Goal: Task Accomplishment & Management: Manage account settings

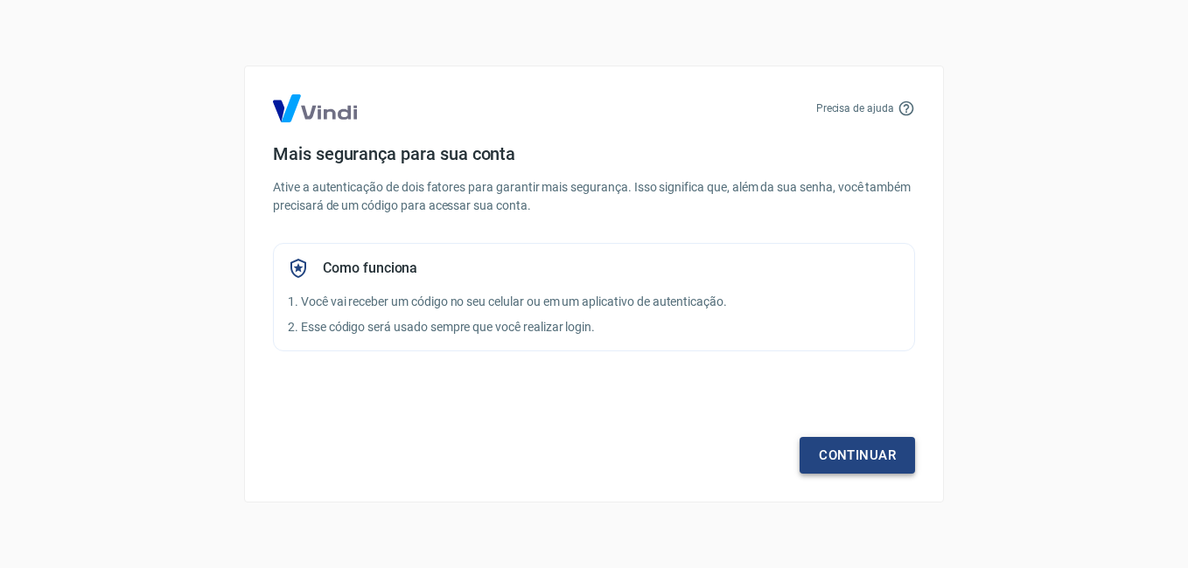
click at [857, 450] on link "Continuar" at bounding box center [856, 455] width 115 height 37
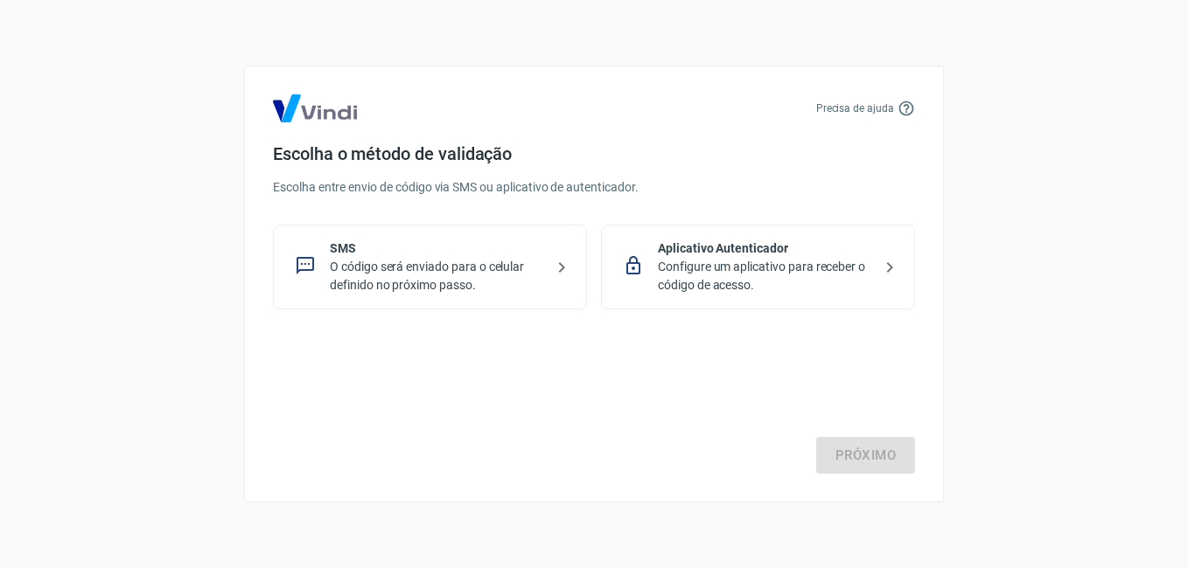
click at [660, 264] on p "Configure um aplicativo para receber o código de acesso." at bounding box center [765, 276] width 214 height 37
click at [494, 273] on p "O código será enviado para o celular definido no próximo passo." at bounding box center [437, 276] width 214 height 37
click at [898, 457] on link "Próximo" at bounding box center [865, 455] width 99 height 37
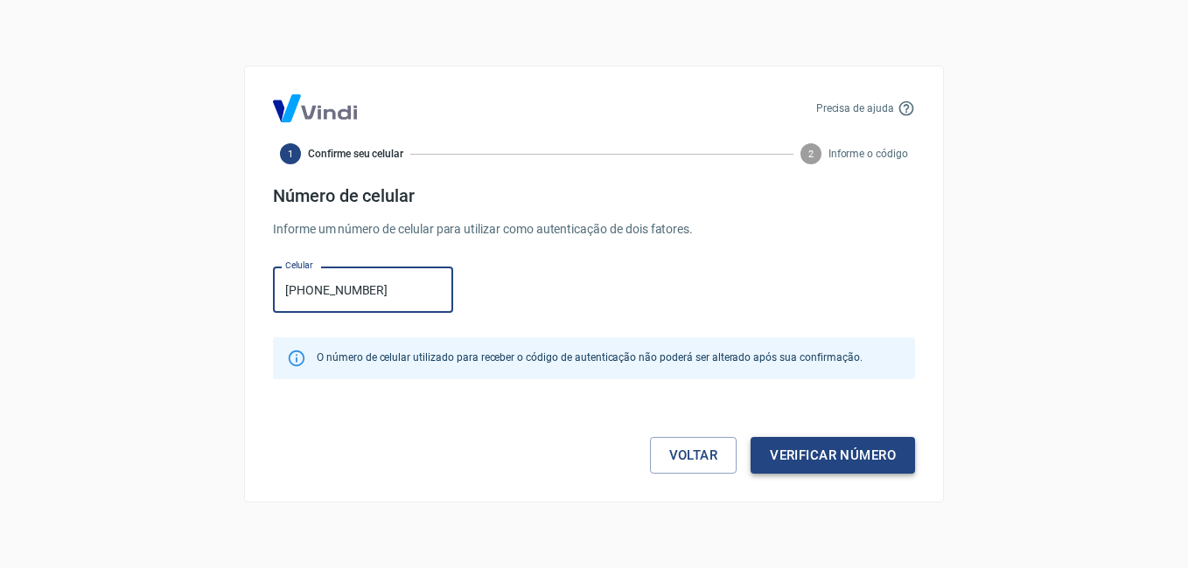
type input "[PHONE_NUMBER]"
click at [811, 456] on button "Verificar número" at bounding box center [832, 455] width 164 height 37
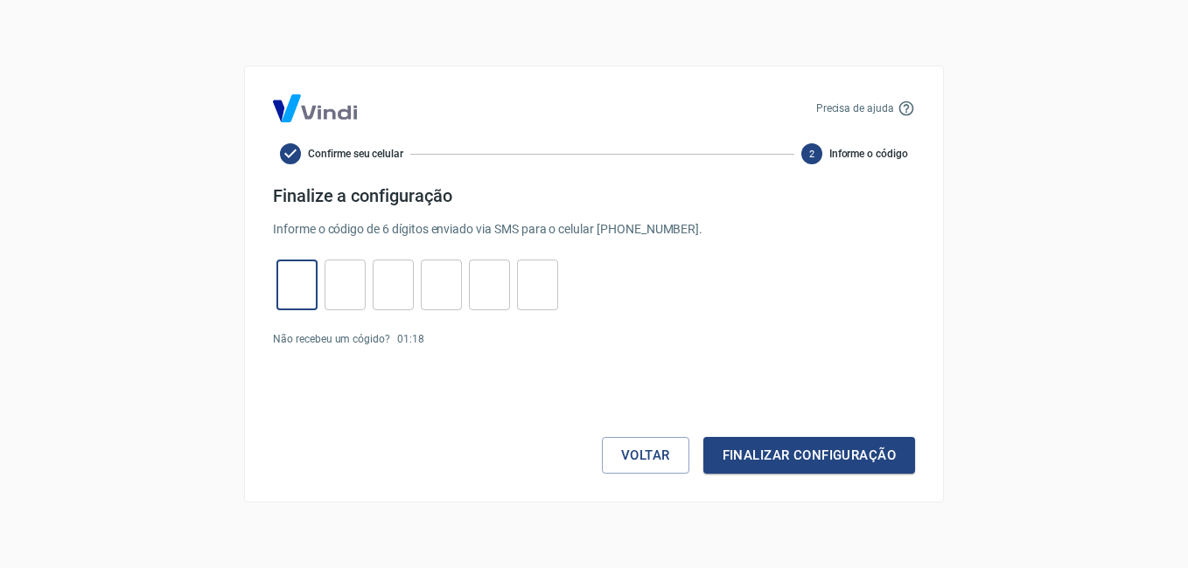
click at [286, 274] on input "tel" at bounding box center [296, 286] width 41 height 38
type input "9"
type input "3"
type input "6"
type input "0"
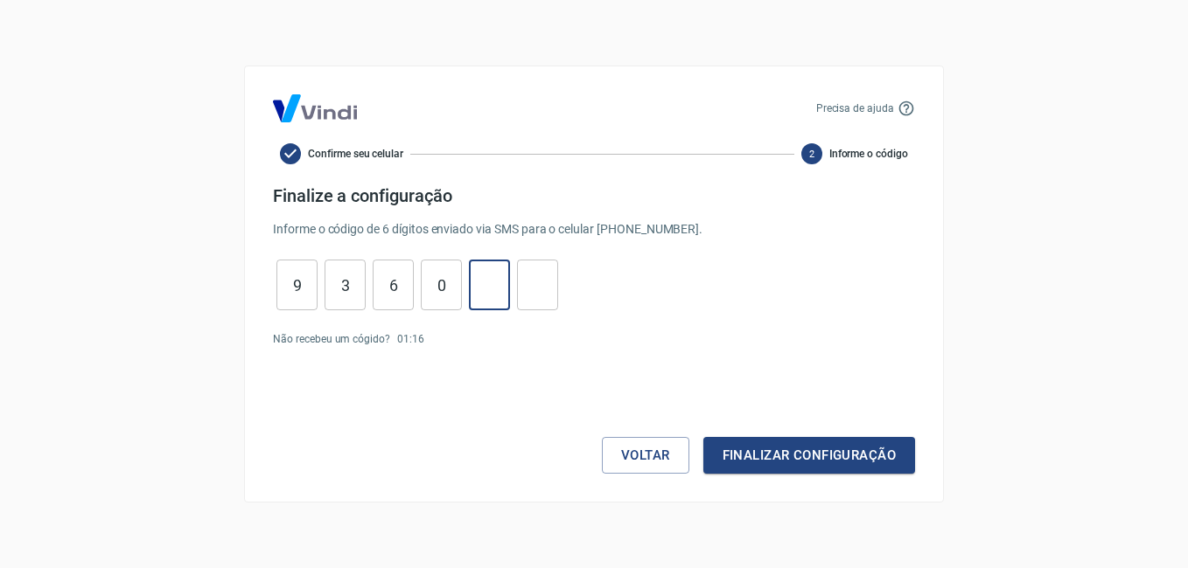
type input "7"
type input "5"
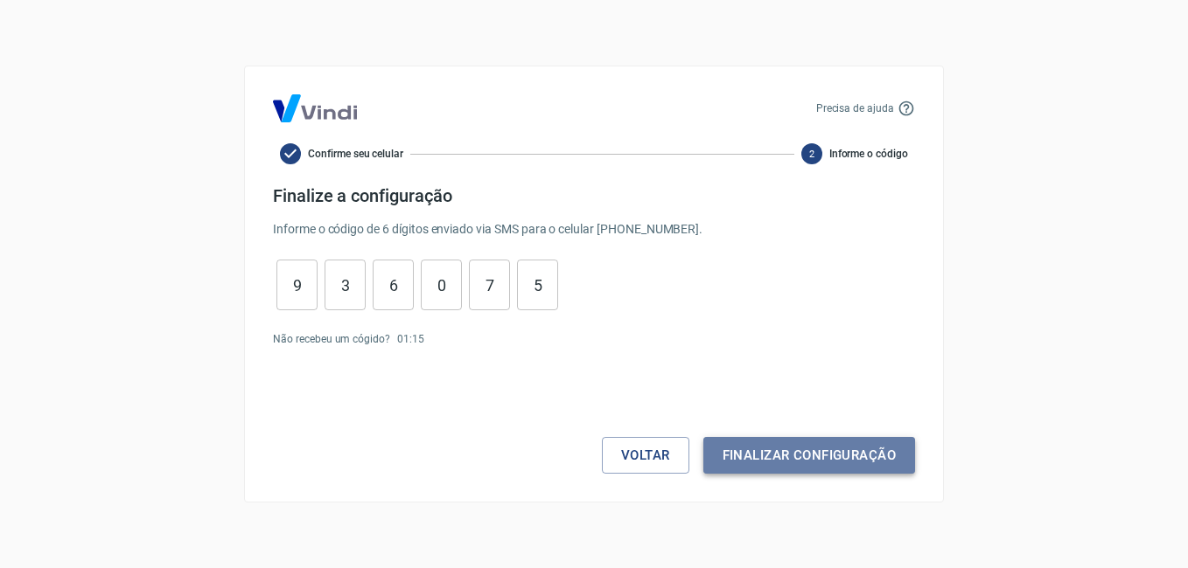
click at [838, 448] on button "Finalizar configuração" at bounding box center [809, 455] width 212 height 37
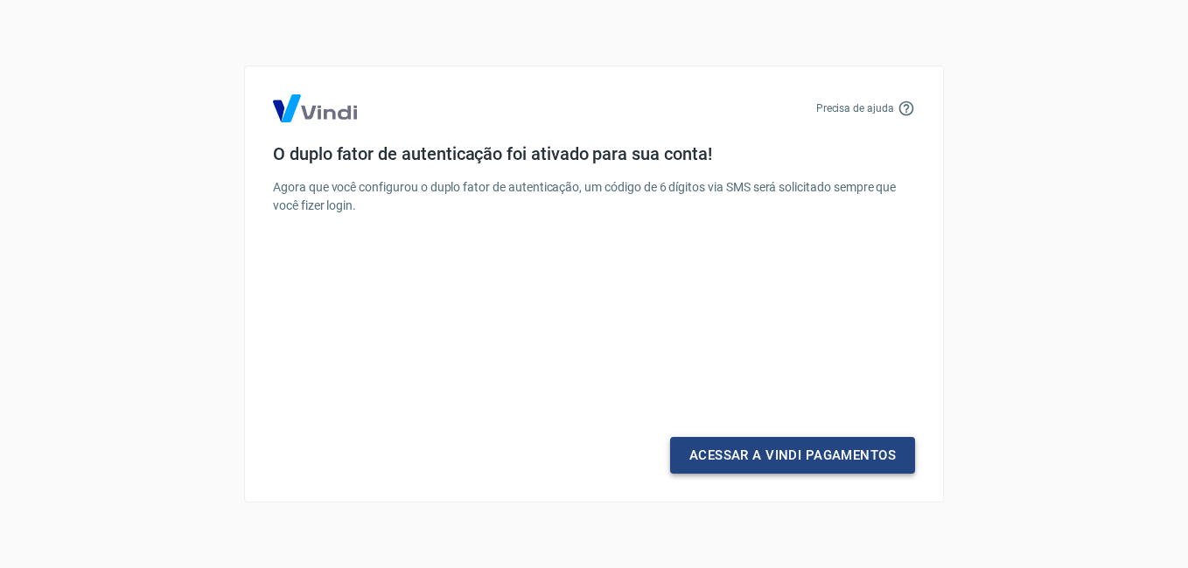
click at [826, 465] on link "Acessar a Vindi Pagamentos" at bounding box center [792, 455] width 245 height 37
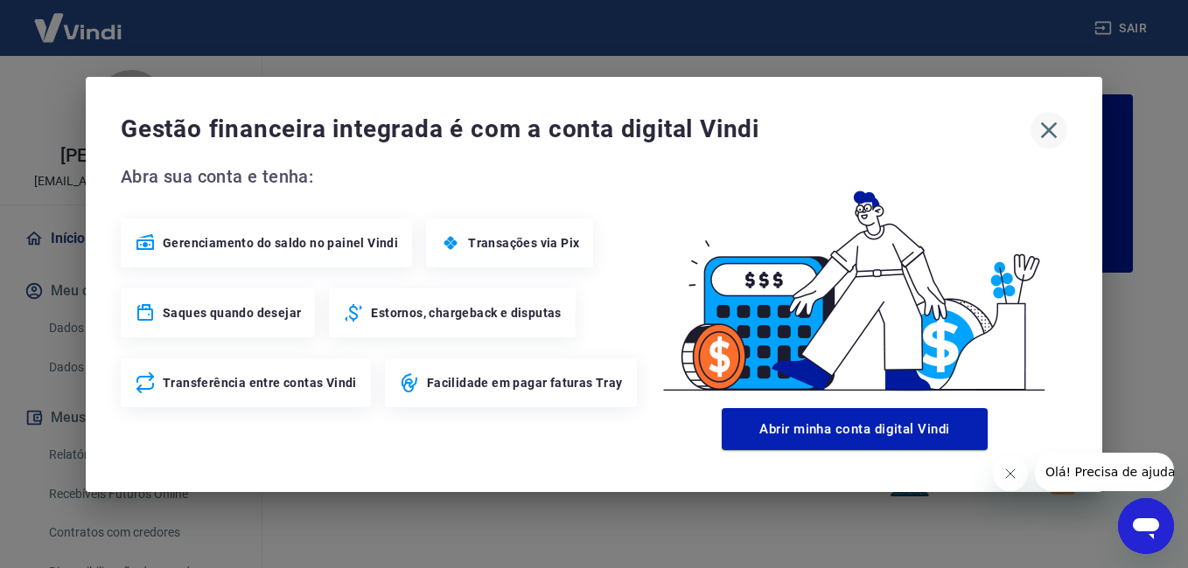
click at [1057, 129] on icon "button" at bounding box center [1049, 130] width 28 height 28
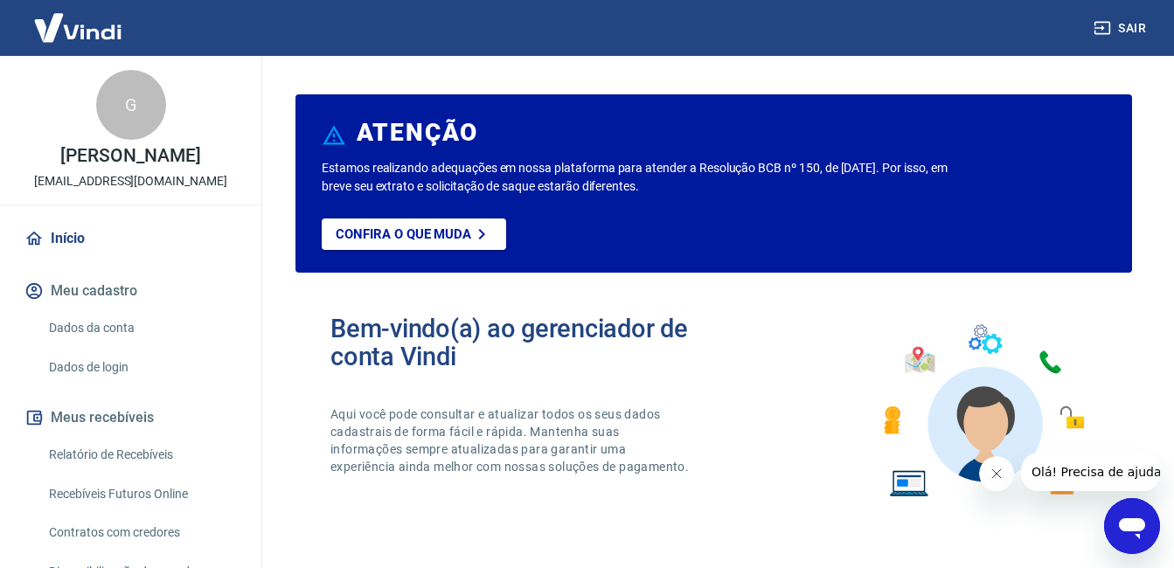
click at [69, 326] on link "Dados da conta" at bounding box center [141, 328] width 199 height 36
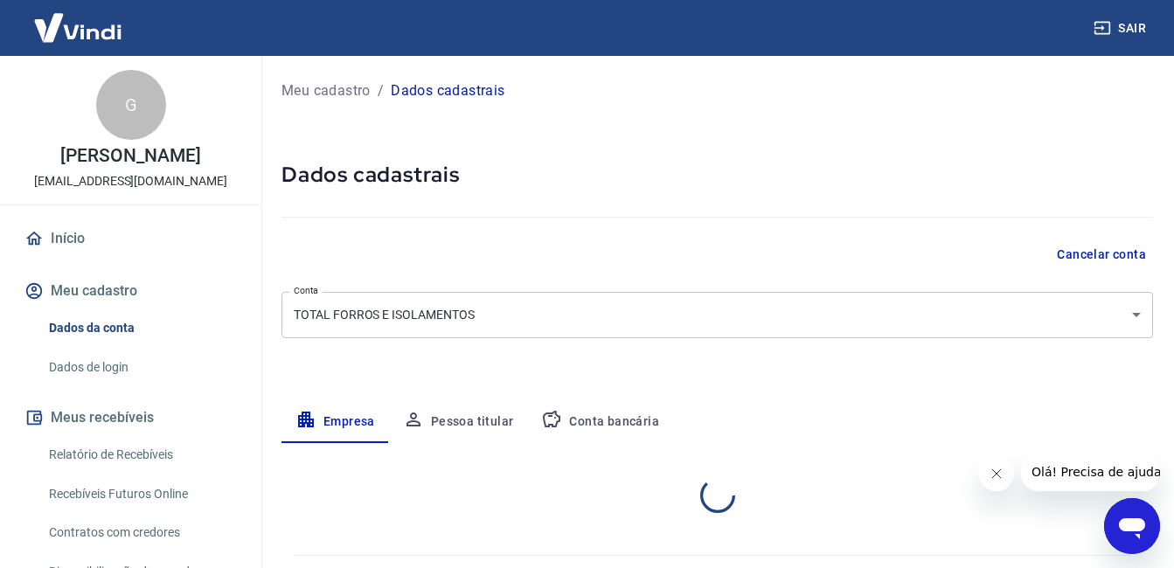
select select "SP"
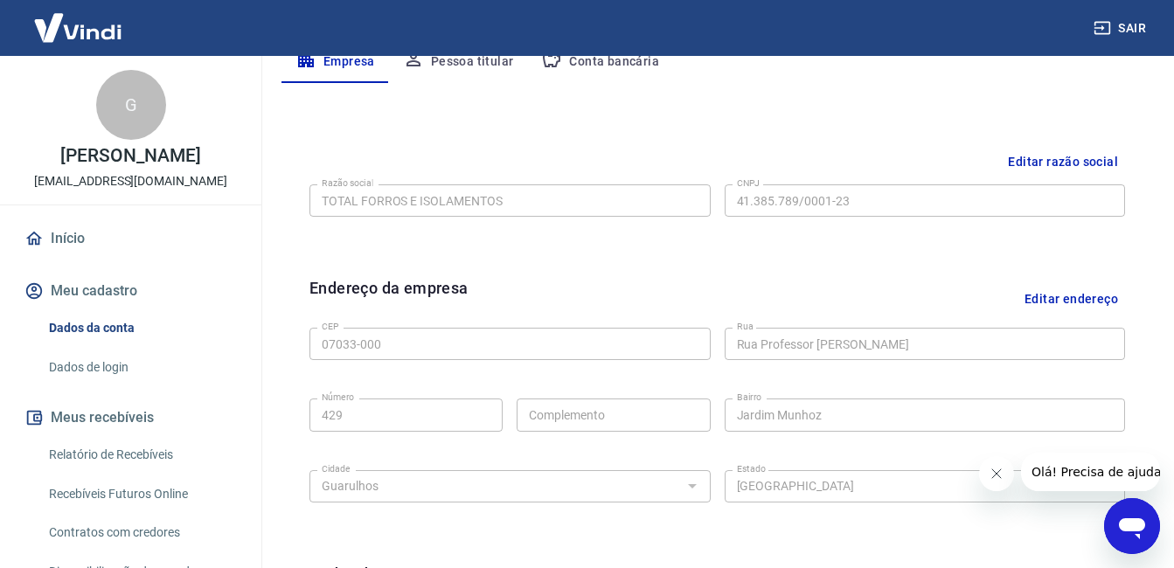
scroll to position [437, 0]
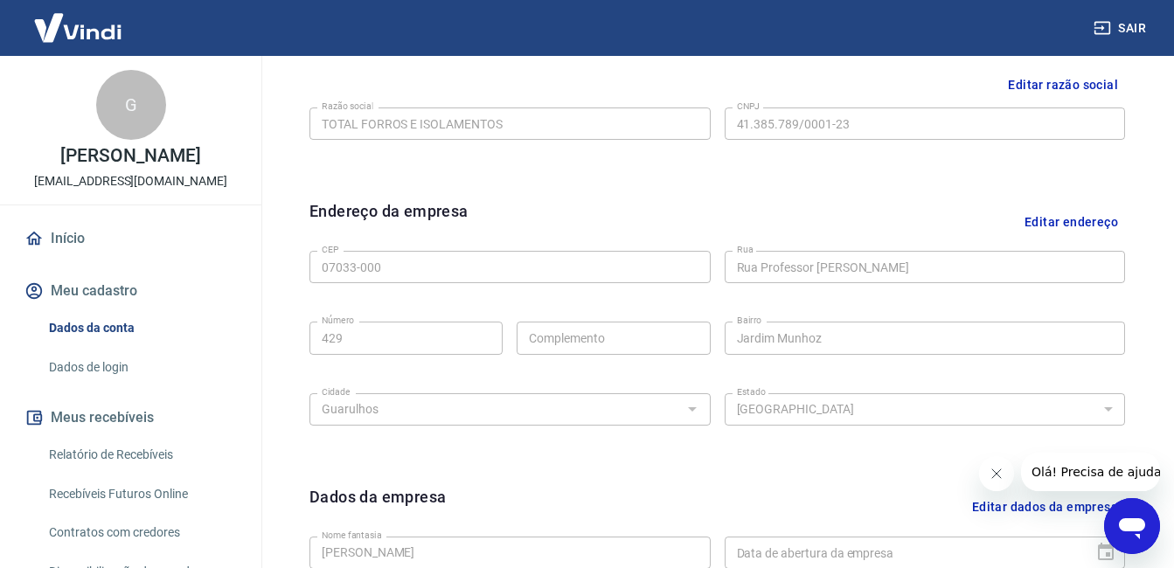
click at [1039, 215] on button "Editar endereço" at bounding box center [1072, 221] width 108 height 45
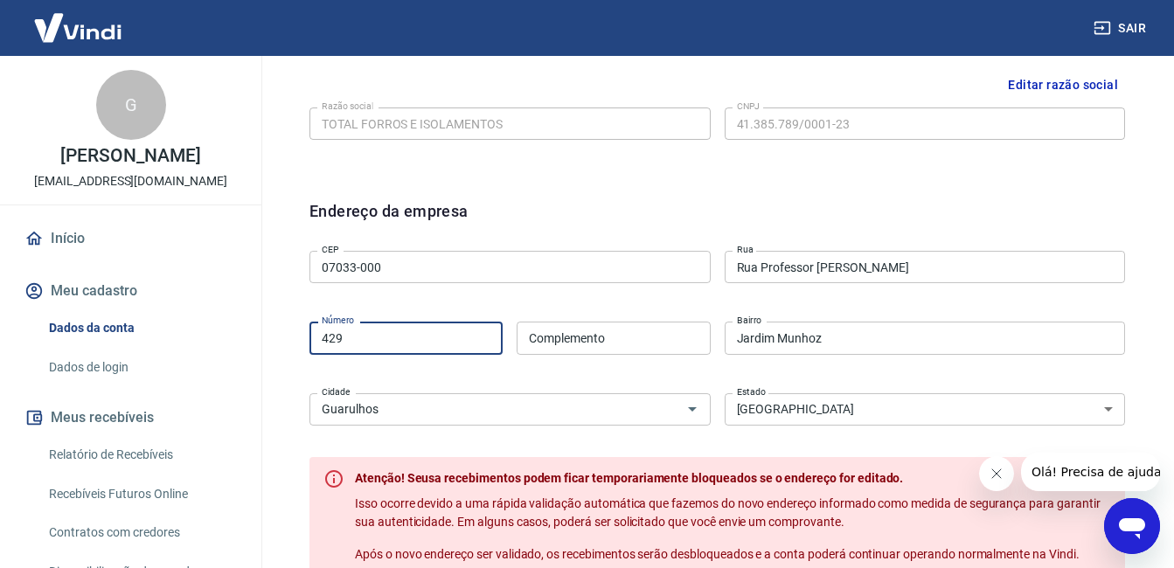
click at [400, 340] on input "429" at bounding box center [406, 338] width 193 height 32
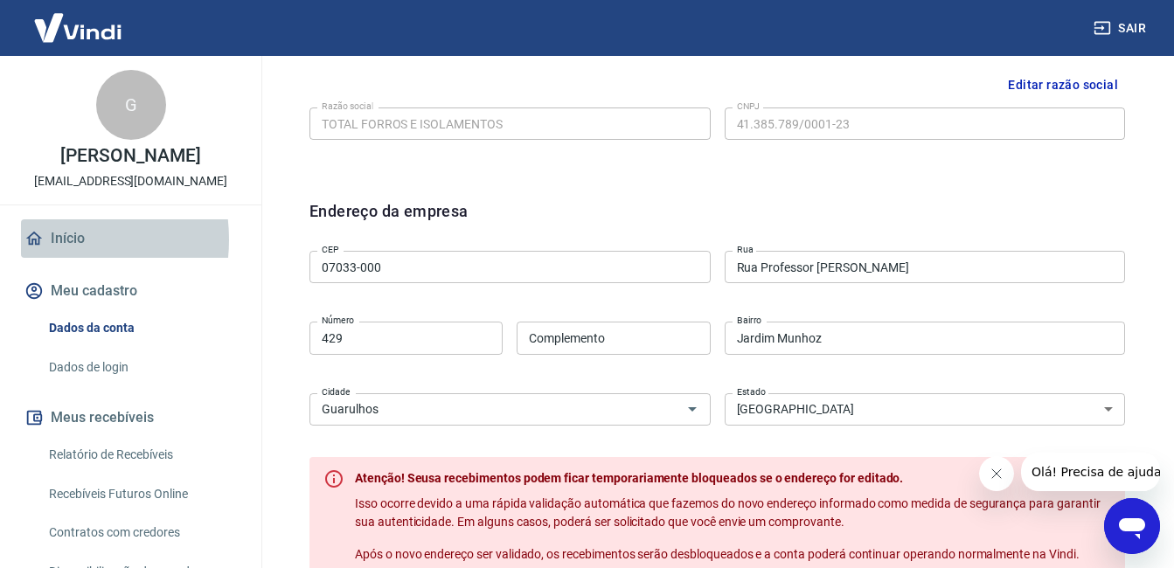
click at [43, 240] on icon at bounding box center [33, 238] width 19 height 19
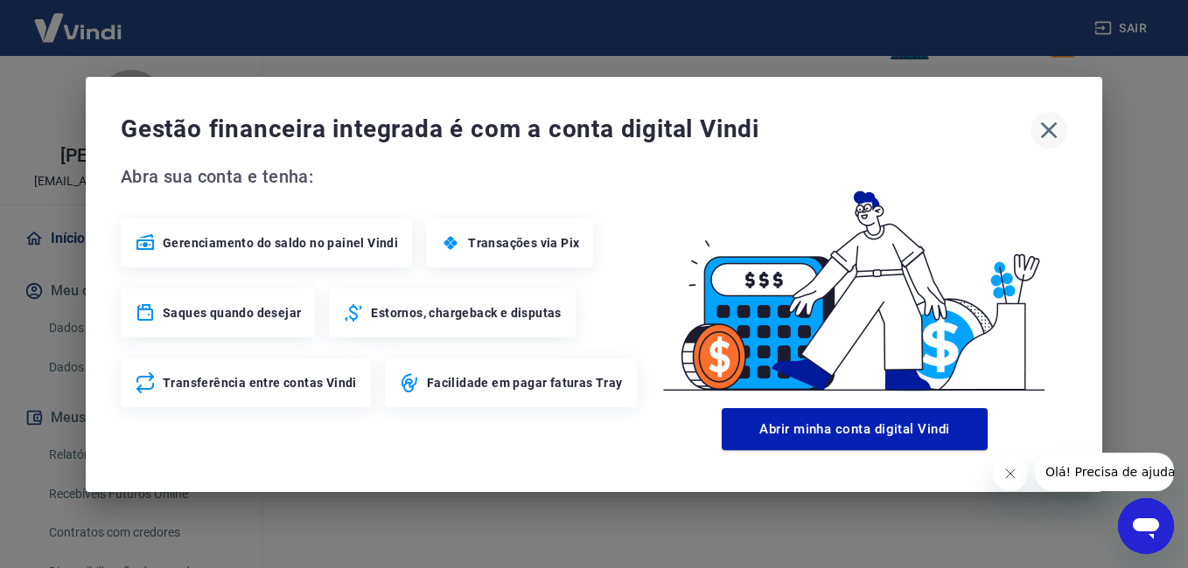
click at [1042, 121] on icon "button" at bounding box center [1049, 130] width 28 height 28
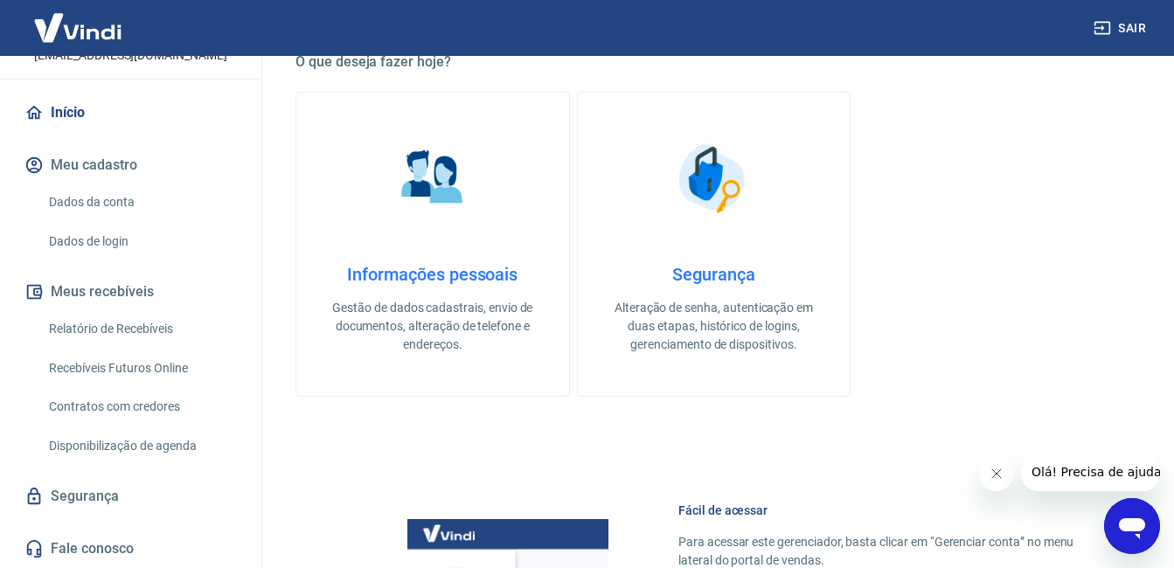
scroll to position [612, 0]
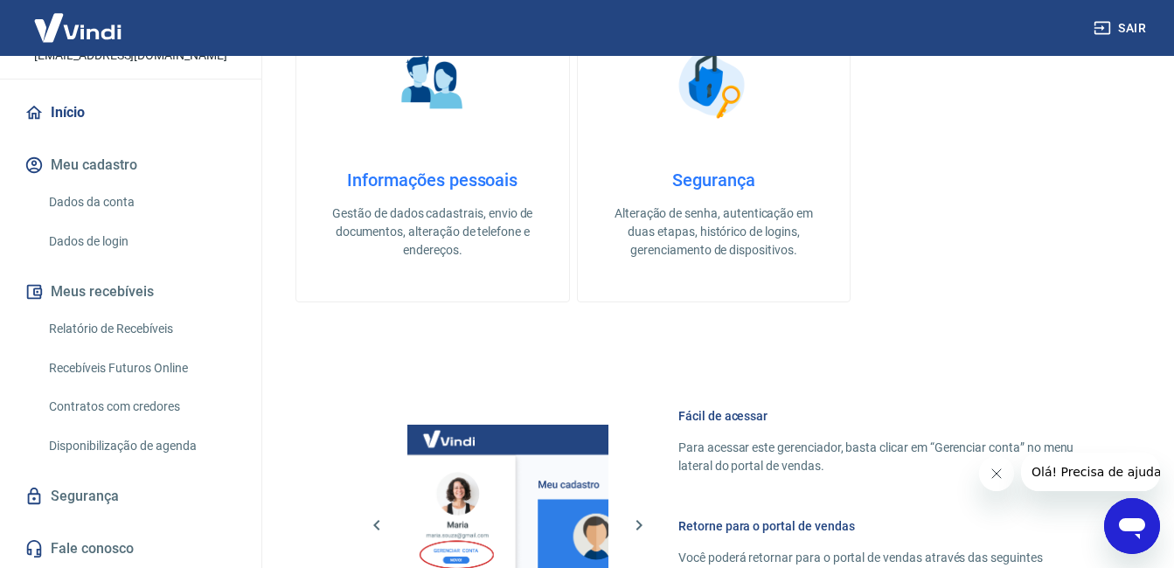
click at [110, 325] on link "Relatório de Recebíveis" at bounding box center [141, 329] width 199 height 36
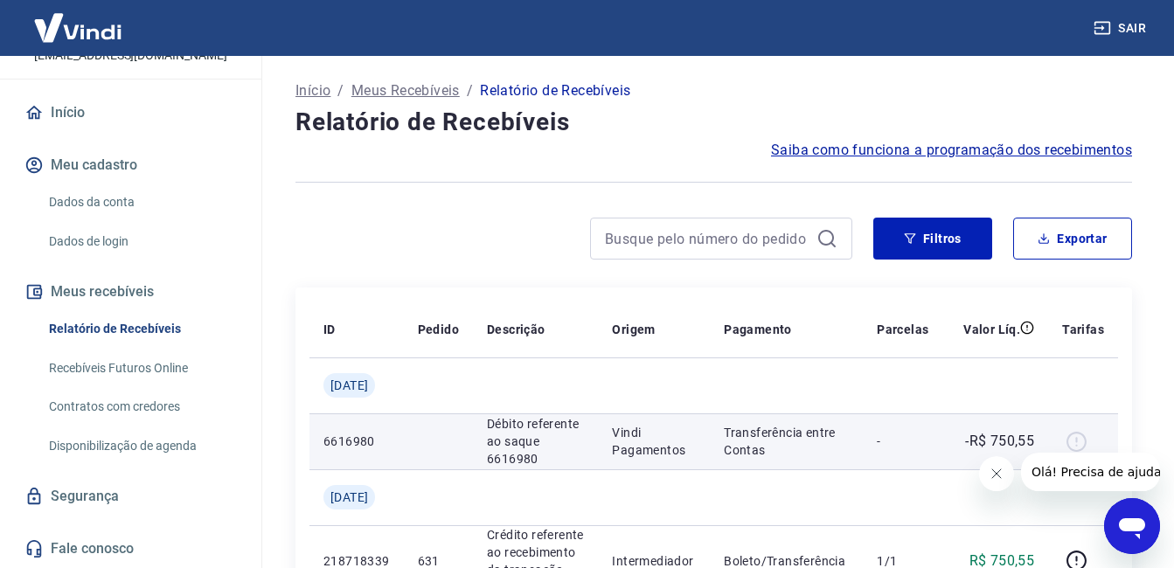
click at [727, 453] on td "Transferência entre Contas" at bounding box center [786, 442] width 153 height 56
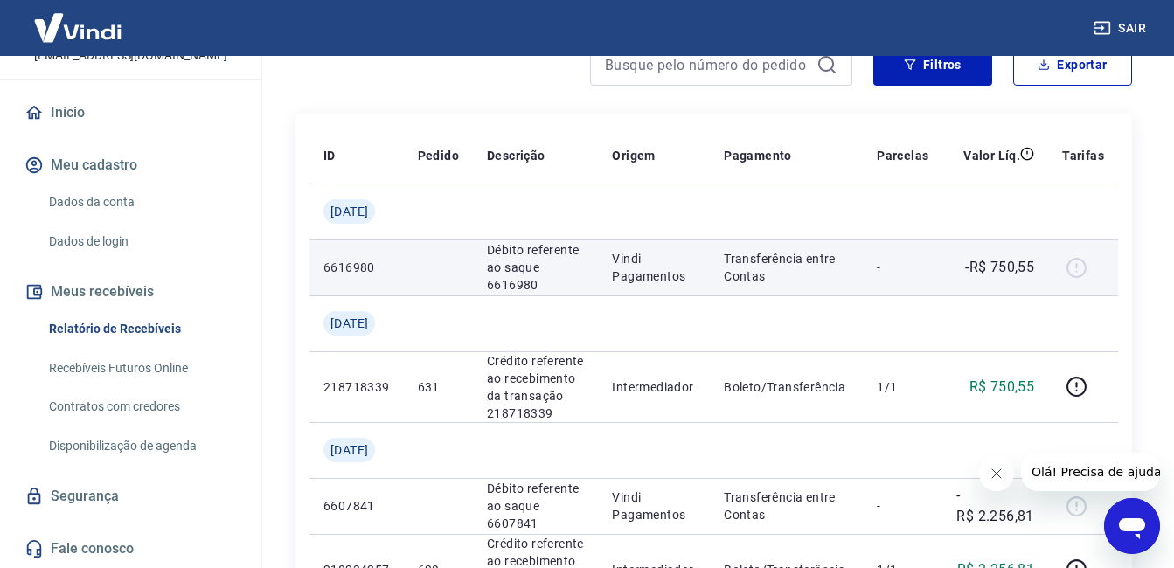
scroll to position [175, 0]
click at [1082, 275] on div at bounding box center [1084, 267] width 42 height 28
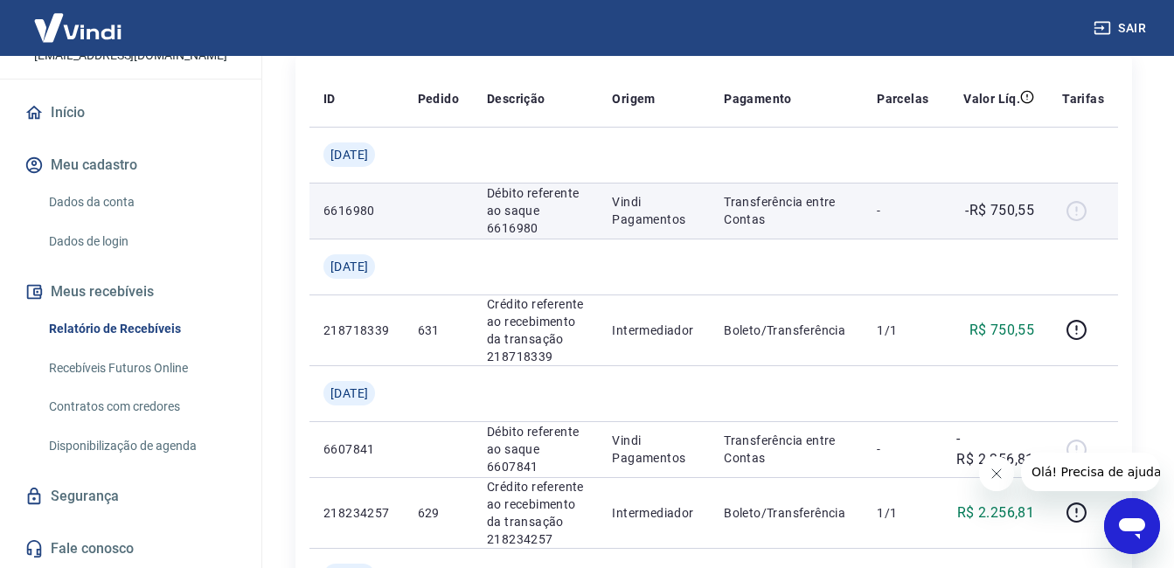
scroll to position [262, 0]
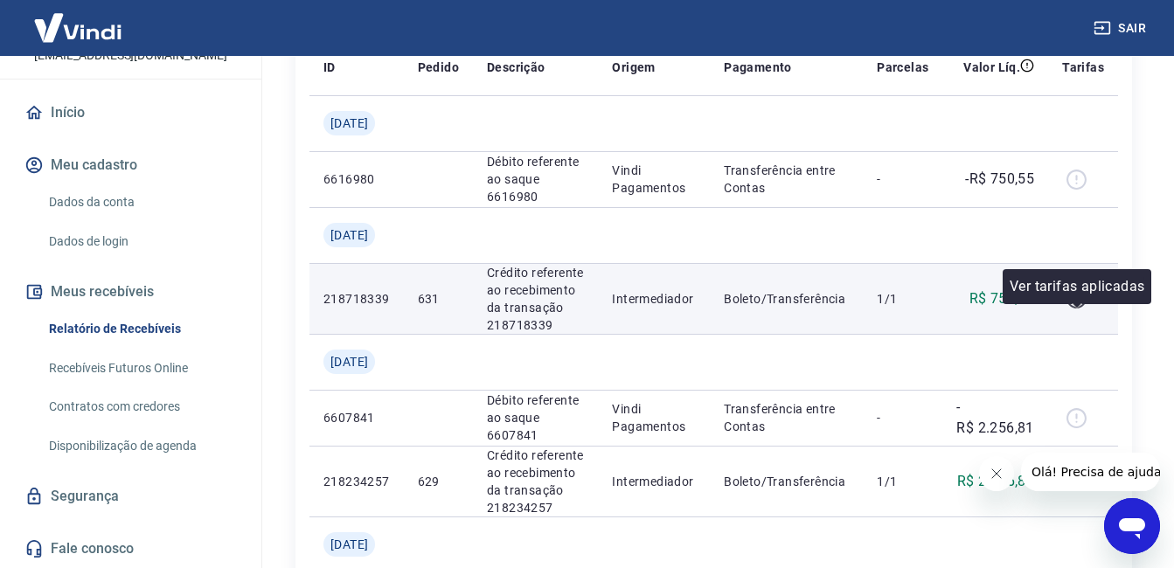
click at [1077, 309] on icon "button" at bounding box center [1077, 299] width 20 height 20
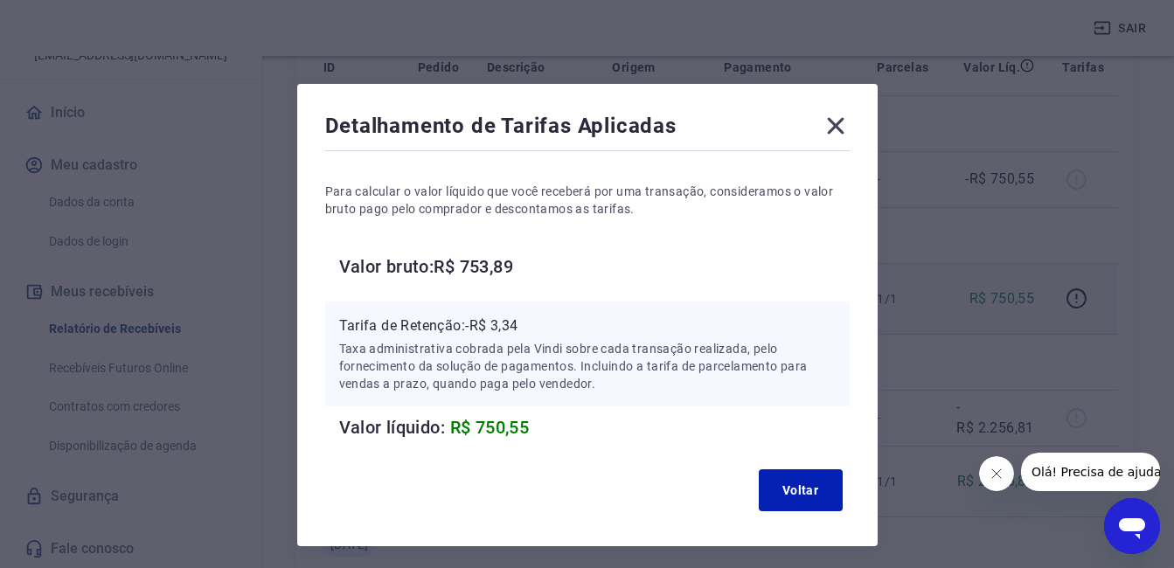
click at [845, 122] on icon at bounding box center [836, 126] width 28 height 28
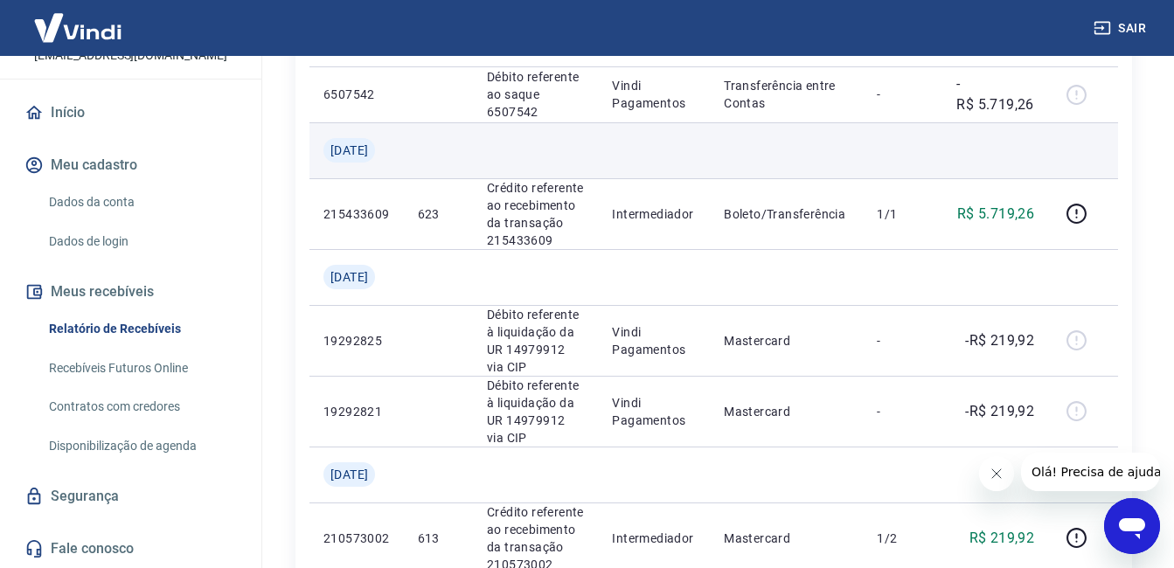
scroll to position [1224, 0]
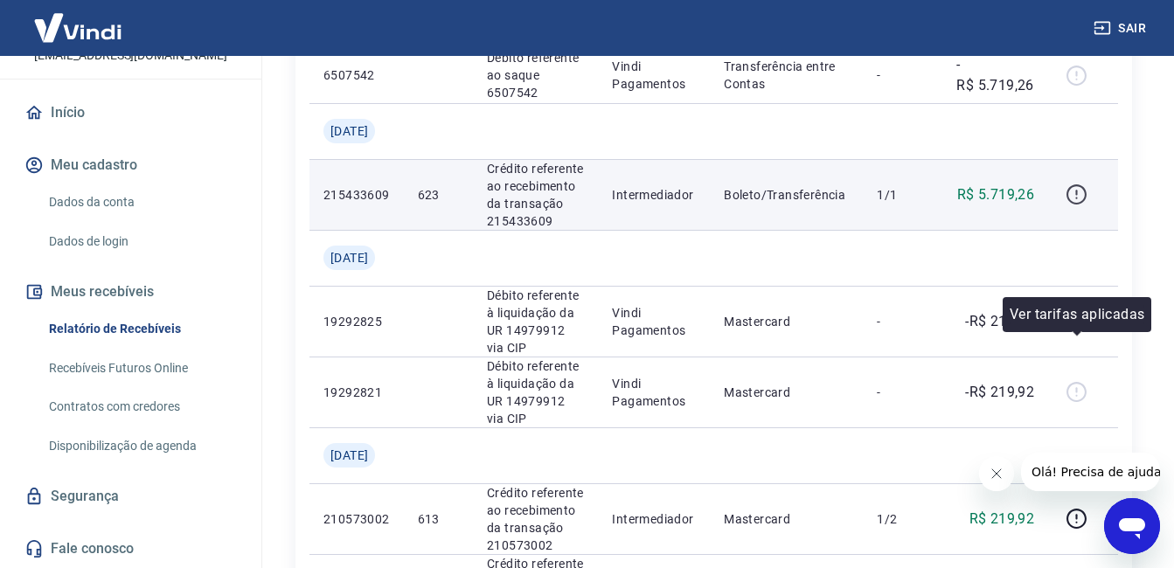
click at [1076, 206] on icon "button" at bounding box center [1077, 195] width 22 height 22
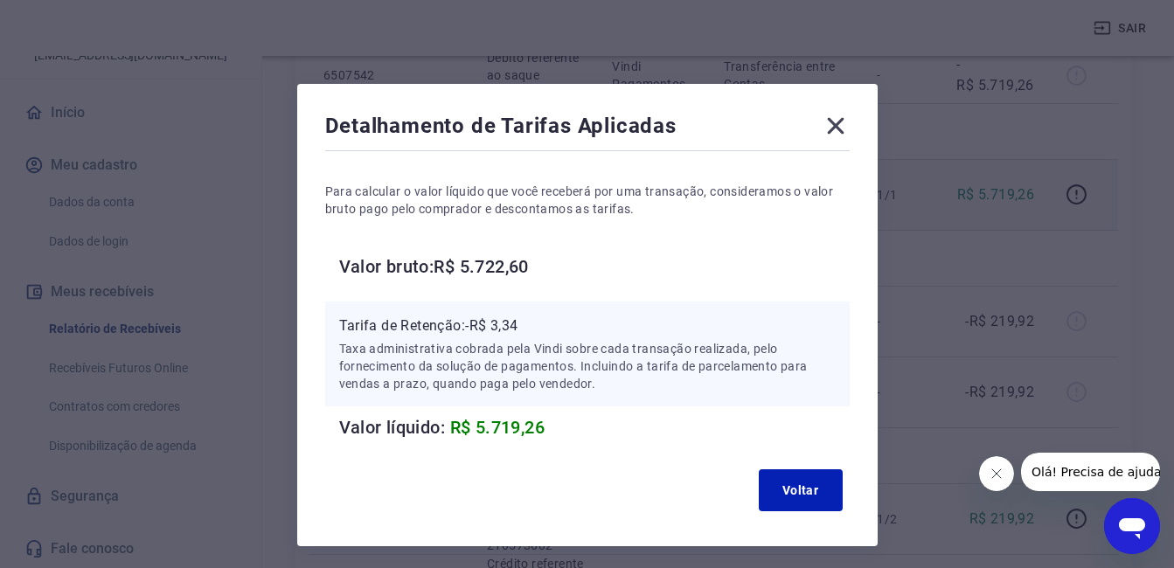
click at [833, 129] on icon at bounding box center [835, 126] width 17 height 17
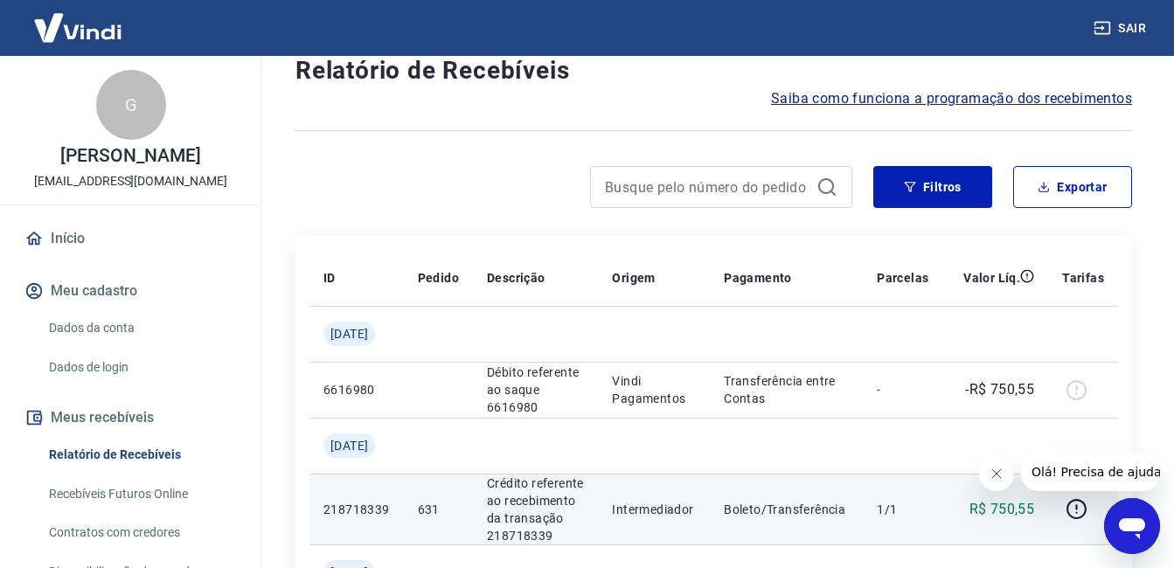
scroll to position [0, 0]
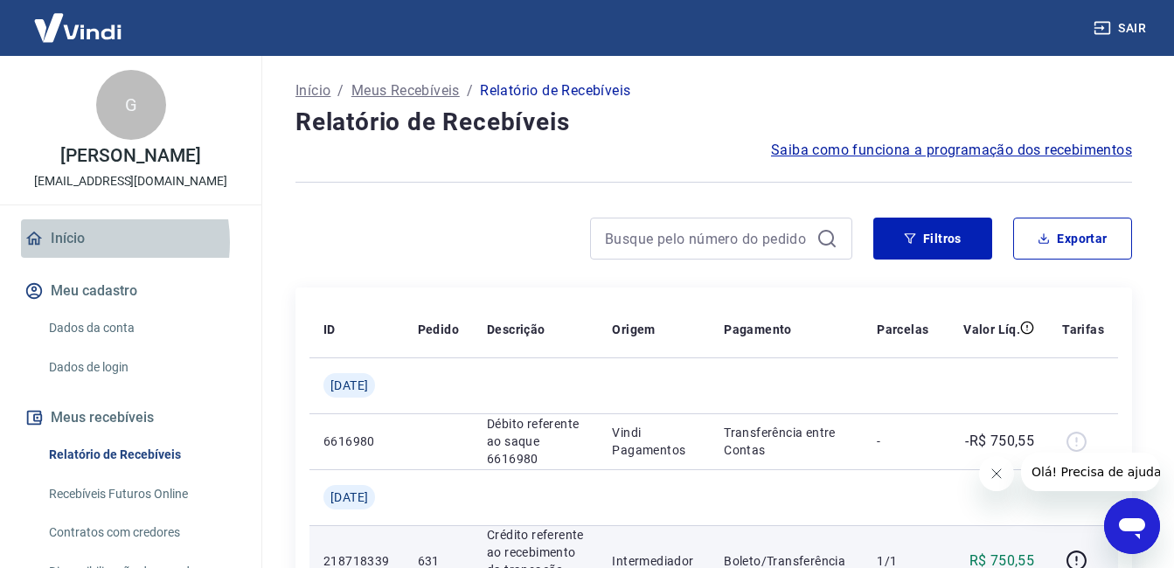
click at [74, 242] on link "Início" at bounding box center [131, 239] width 220 height 38
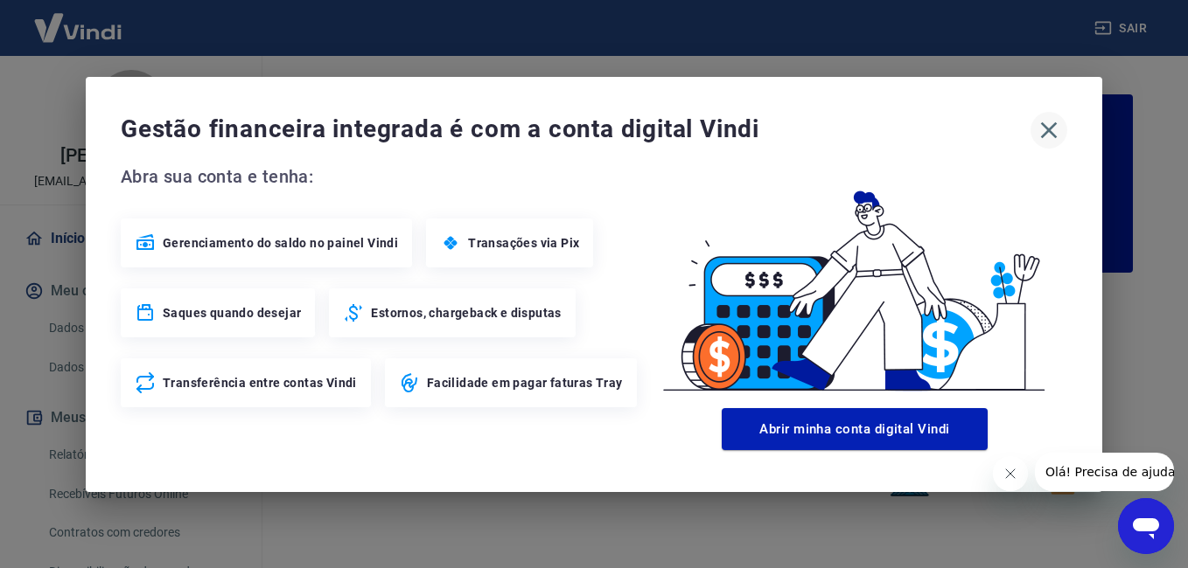
click at [1054, 125] on icon "button" at bounding box center [1049, 130] width 17 height 17
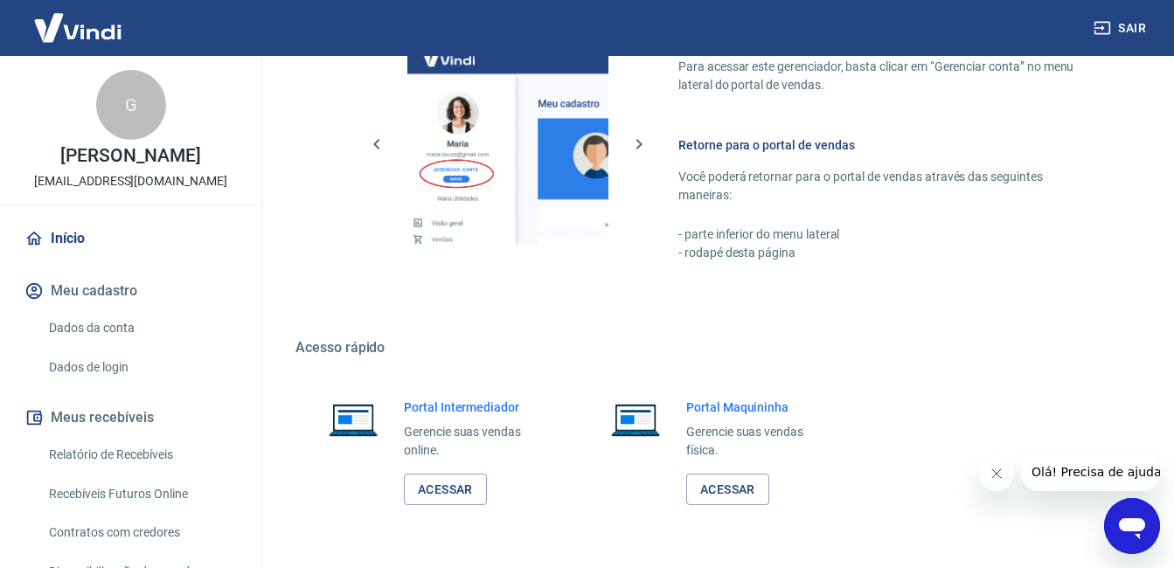
scroll to position [1048, 0]
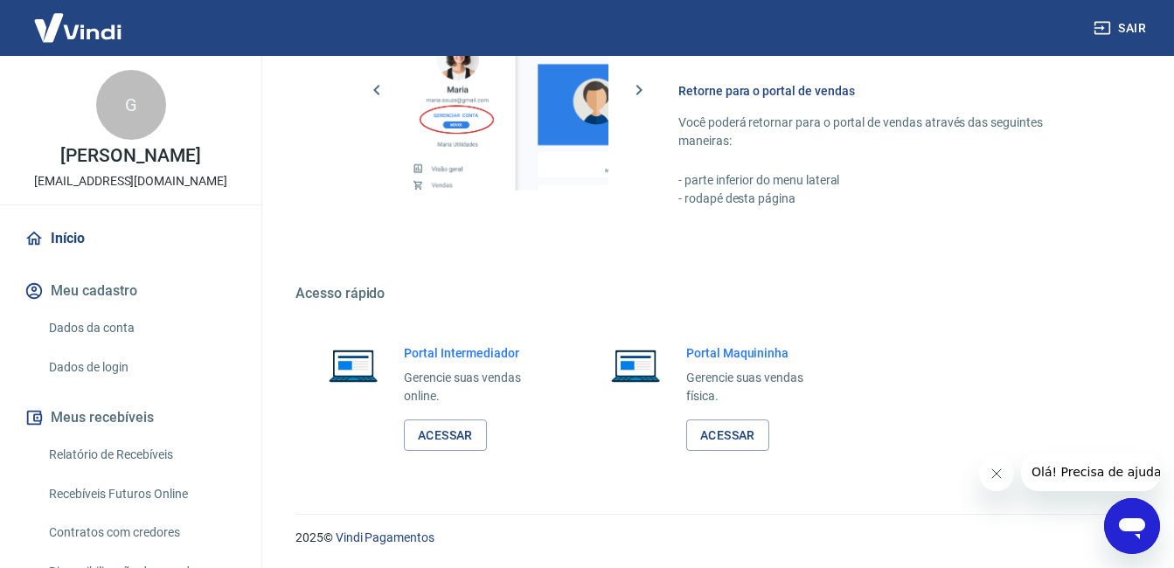
click at [66, 322] on link "Dados da conta" at bounding box center [141, 328] width 199 height 36
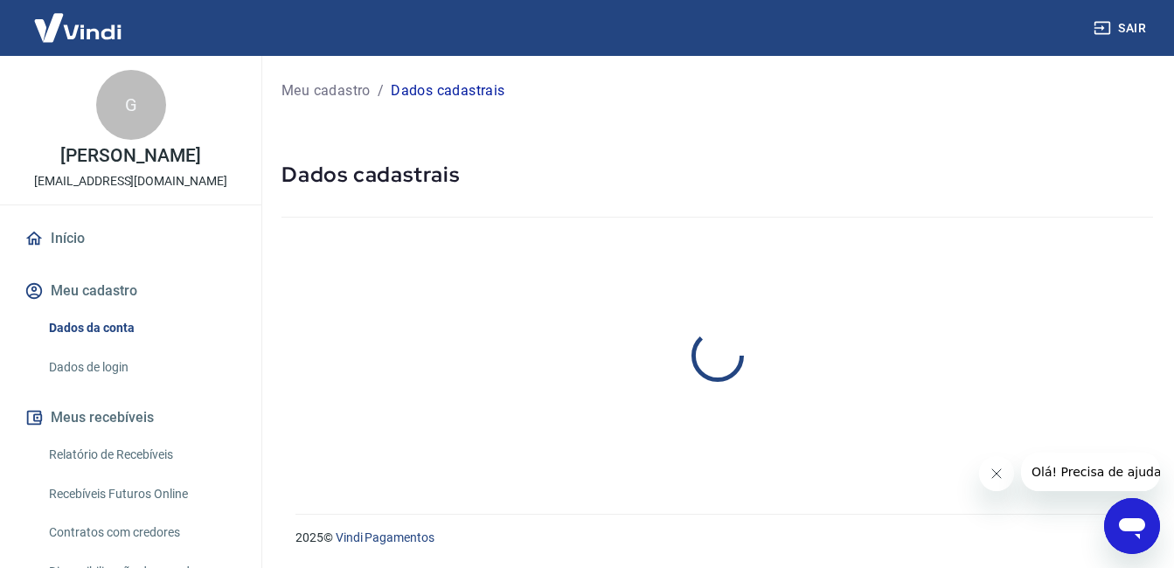
select select "SP"
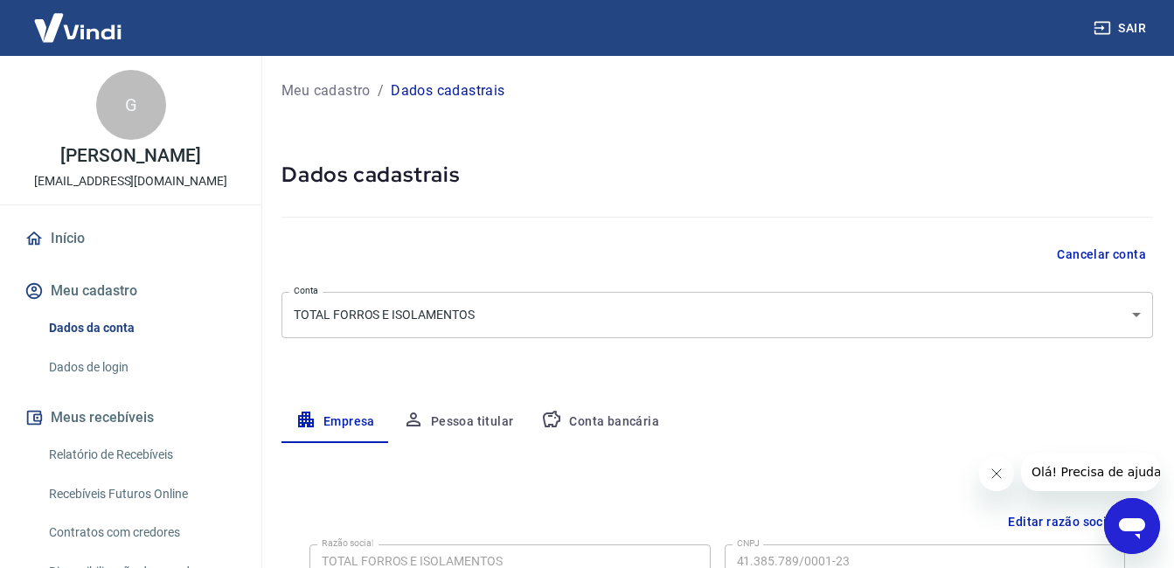
scroll to position [262, 0]
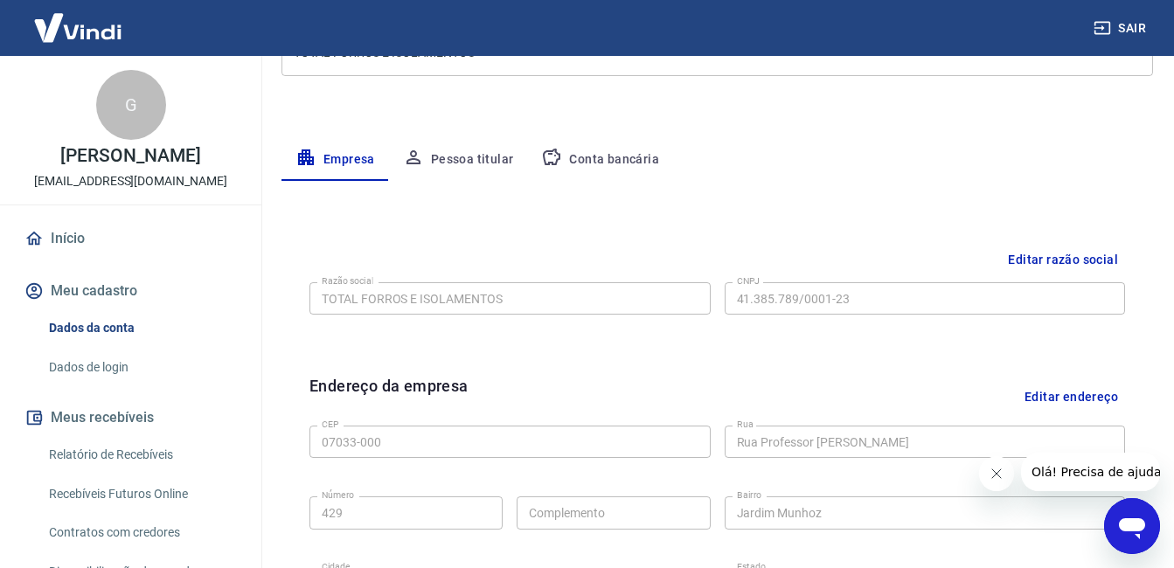
click at [612, 162] on button "Conta bancária" at bounding box center [600, 160] width 146 height 42
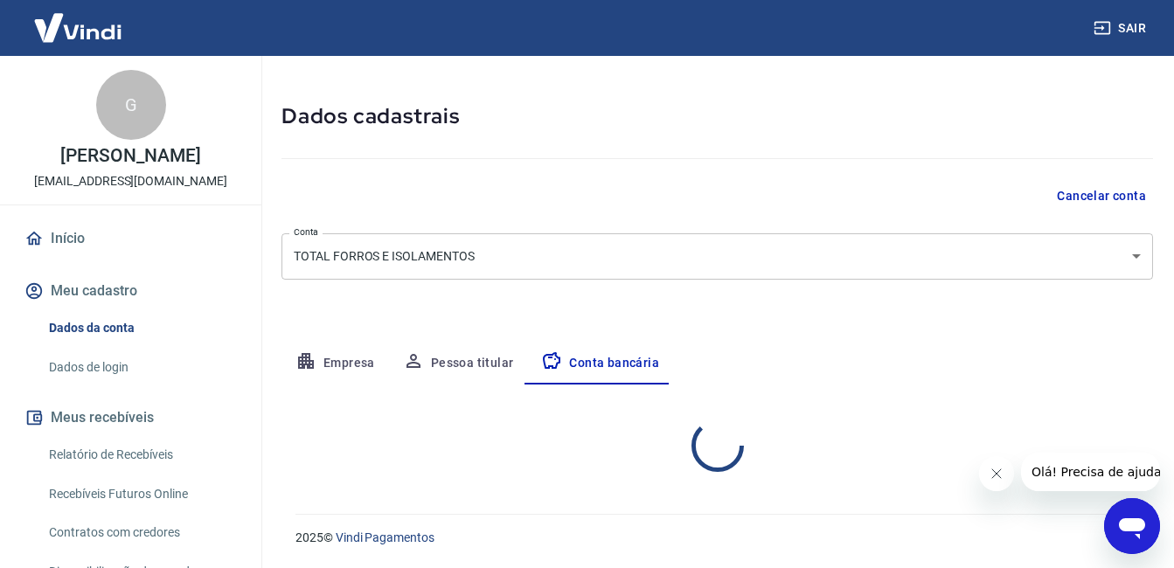
select select "1"
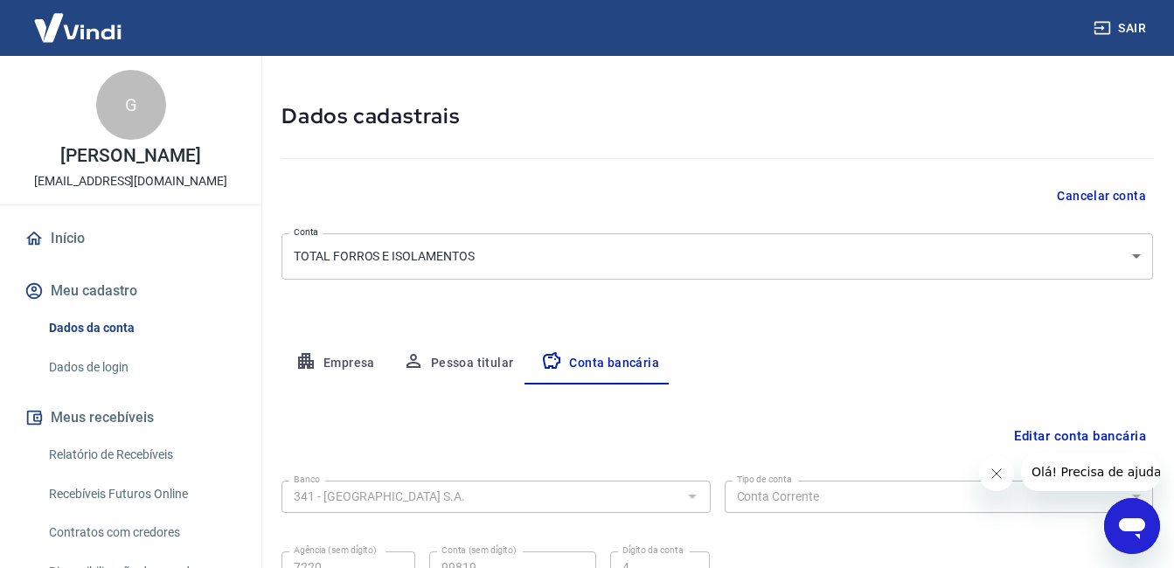
scroll to position [228, 0]
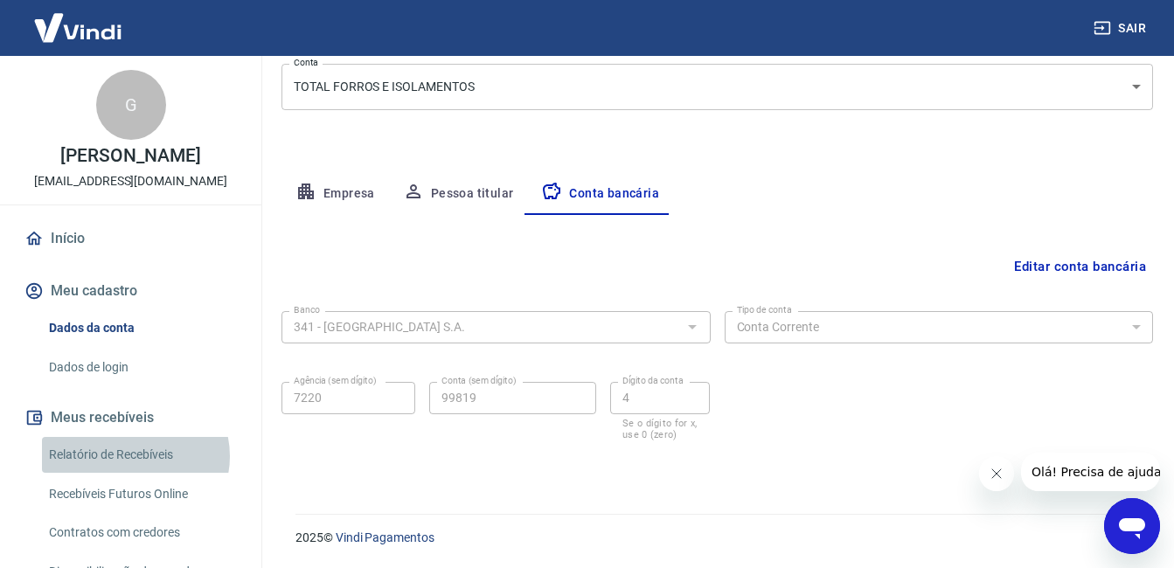
click at [134, 457] on link "Relatório de Recebíveis" at bounding box center [141, 455] width 199 height 36
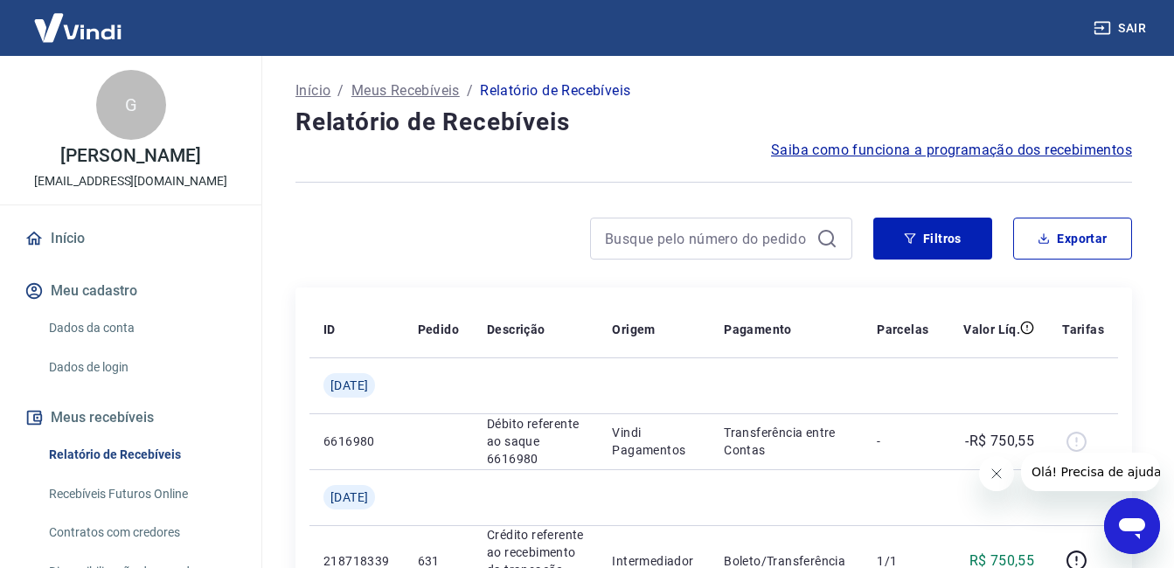
click at [891, 157] on span "Saiba como funciona a programação dos recebimentos" at bounding box center [951, 150] width 361 height 21
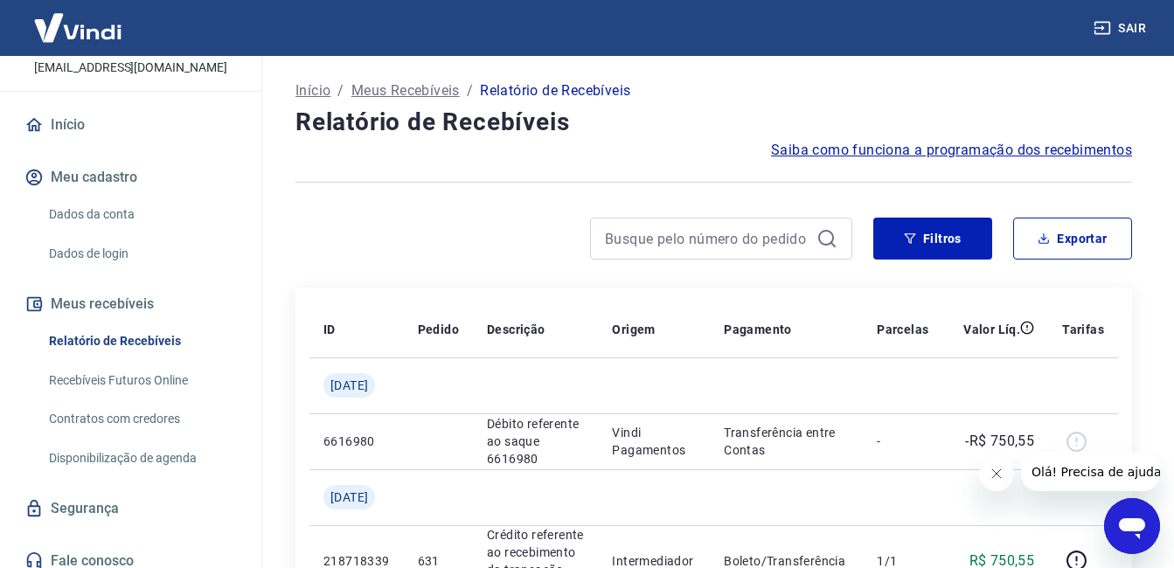
scroll to position [126, 0]
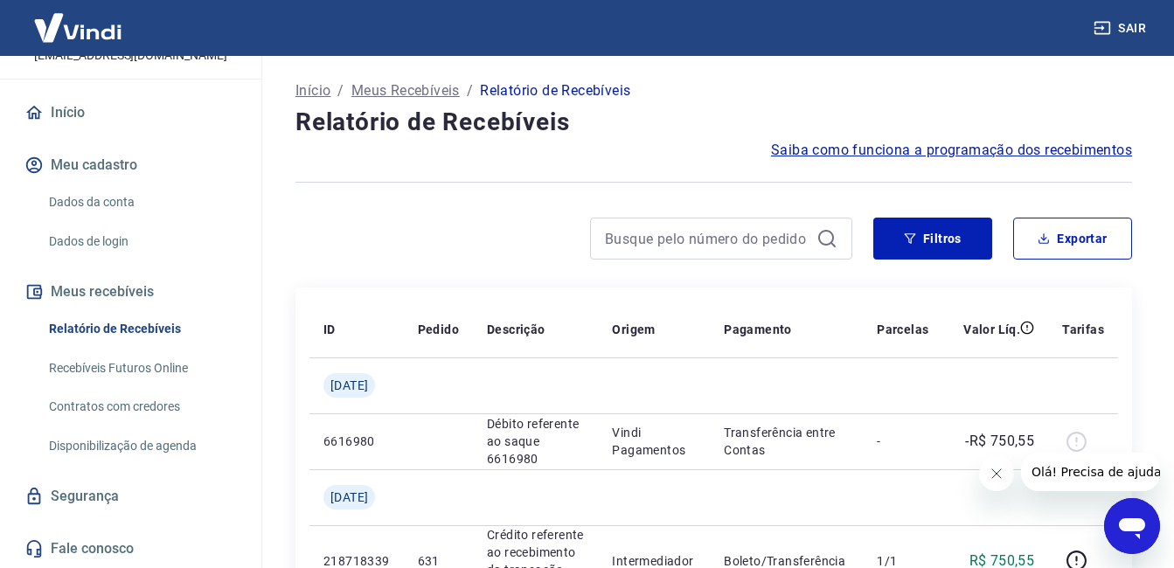
click at [117, 367] on link "Recebíveis Futuros Online" at bounding box center [141, 369] width 199 height 36
